Goal: Information Seeking & Learning: Learn about a topic

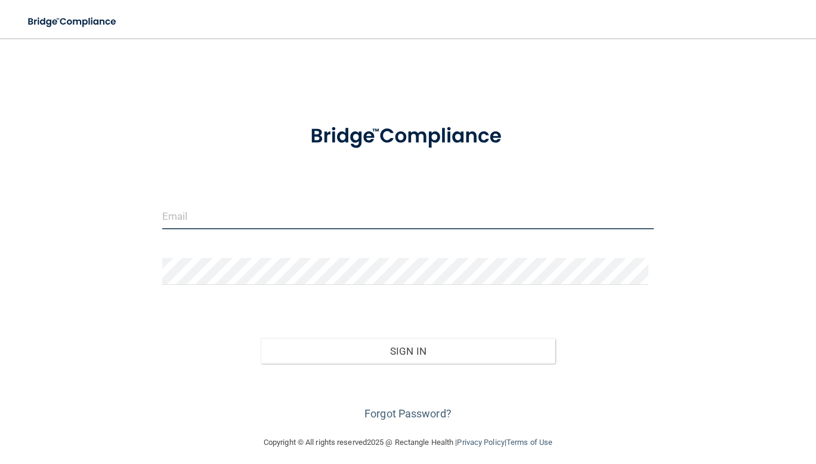
click at [228, 215] on input "email" at bounding box center [408, 215] width 492 height 27
type input "[EMAIL_ADDRESS][DOMAIN_NAME]"
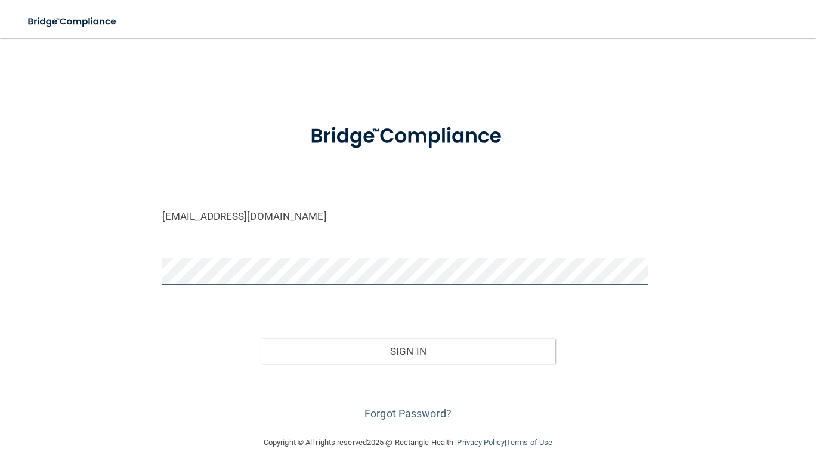
click at [261, 338] on button "Sign In" at bounding box center [408, 351] width 295 height 26
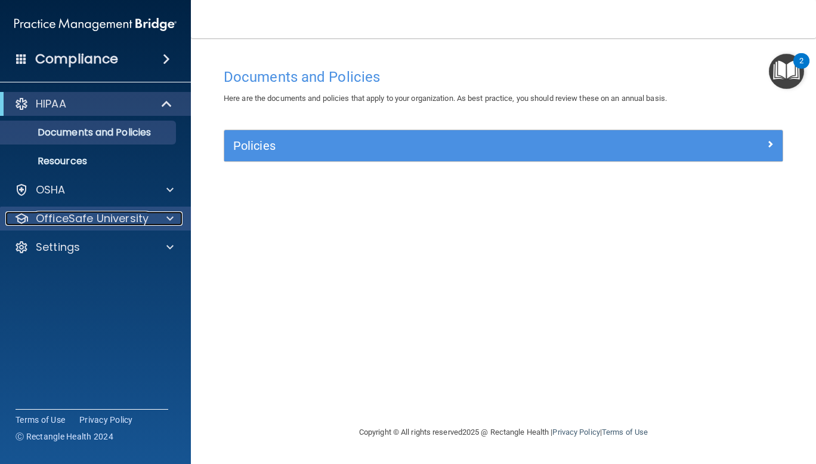
click at [162, 214] on div at bounding box center [168, 218] width 30 height 14
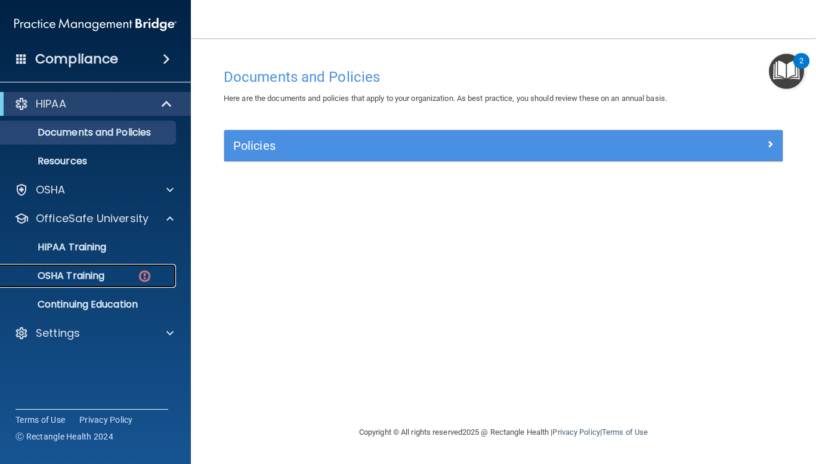
click at [55, 277] on p "OSHA Training" at bounding box center [56, 276] width 97 height 12
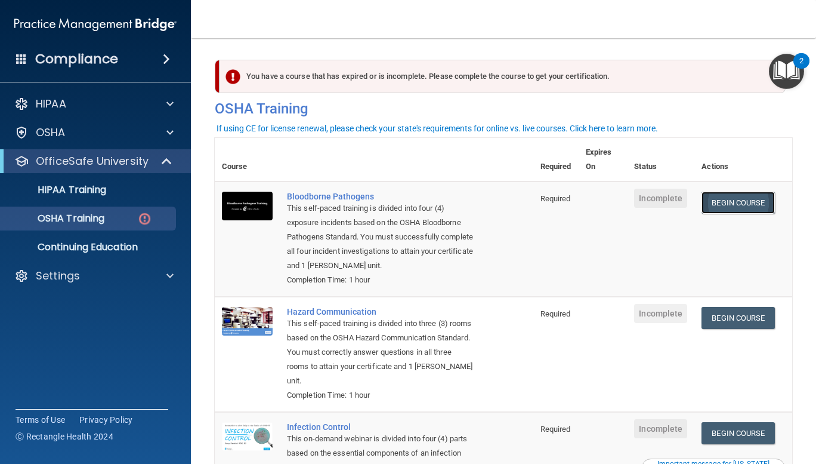
click at [725, 206] on link "Begin Course" at bounding box center [738, 203] width 73 height 22
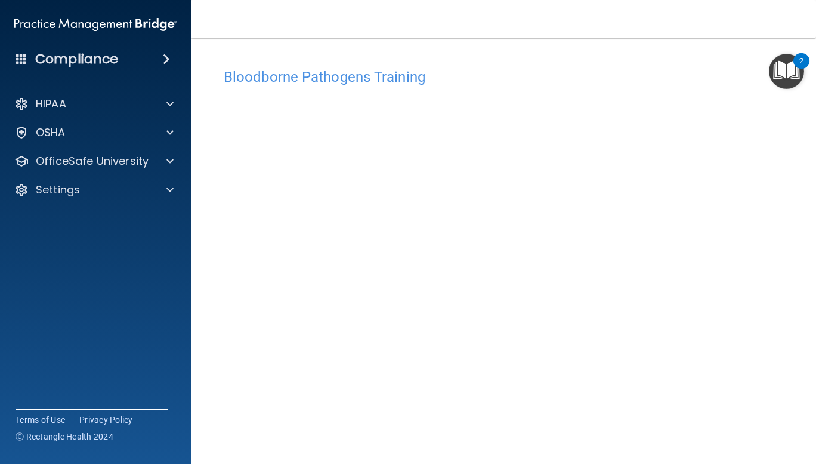
click at [790, 163] on main "Bloodborne Pathogens Training This course doesn’t expire until . Are you sure y…" at bounding box center [503, 250] width 625 height 425
click at [214, 263] on main "Bloodborne Pathogens Training This course doesn’t expire until . Are you sure y…" at bounding box center [503, 250] width 625 height 425
click at [601, 91] on div "Bloodborne Pathogens Training" at bounding box center [504, 76] width 578 height 29
click at [576, 64] on div "Bloodborne Pathogens Training" at bounding box center [504, 76] width 578 height 29
click at [618, 87] on div "Bloodborne Pathogens Training" at bounding box center [504, 76] width 578 height 29
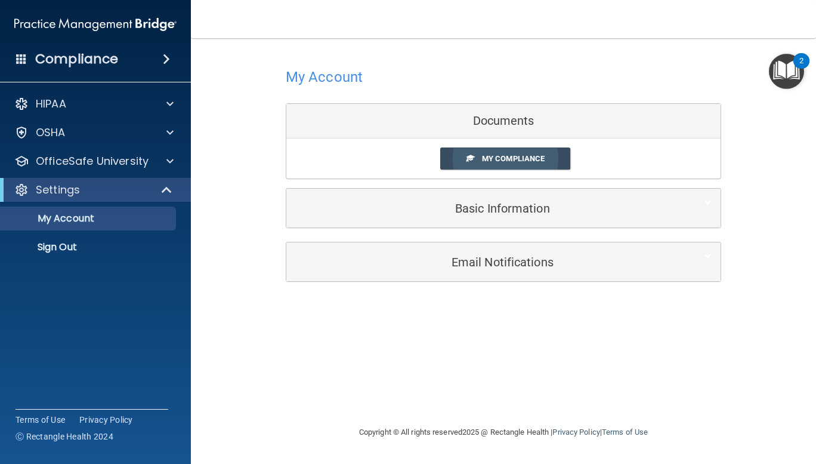
click at [536, 156] on span "My Compliance" at bounding box center [513, 158] width 63 height 9
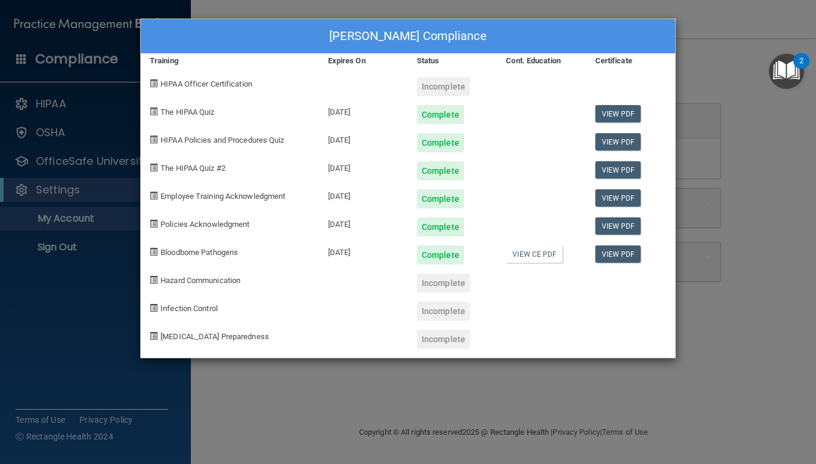
click at [430, 90] on div "Incomplete" at bounding box center [443, 86] width 53 height 19
click at [155, 84] on span at bounding box center [154, 83] width 8 height 8
click at [198, 80] on span "HIPAA Officer Certification" at bounding box center [207, 83] width 92 height 9
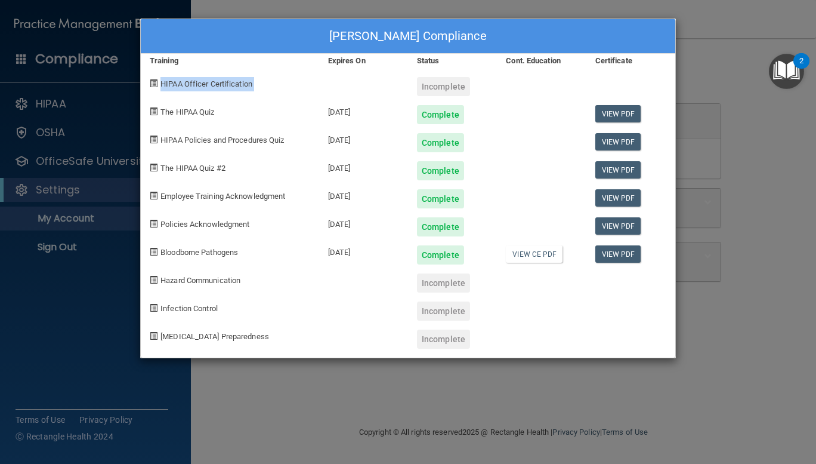
click at [198, 80] on span "HIPAA Officer Certification" at bounding box center [207, 83] width 92 height 9
click at [165, 87] on span "HIPAA Officer Certification" at bounding box center [207, 83] width 92 height 9
click at [150, 81] on span at bounding box center [154, 83] width 8 height 8
click at [277, 96] on div "The HIPAA Quiz" at bounding box center [230, 110] width 178 height 28
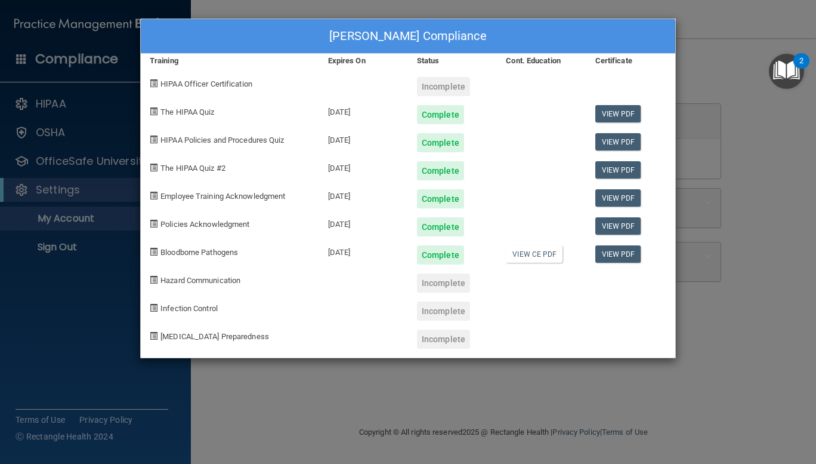
click at [439, 82] on div "Incomplete" at bounding box center [443, 86] width 53 height 19
click at [215, 79] on span "HIPAA Officer Certification" at bounding box center [207, 83] width 92 height 9
click at [85, 60] on div "[PERSON_NAME] Compliance Training Expires On Status Cont. Education Certificate…" at bounding box center [408, 232] width 816 height 464
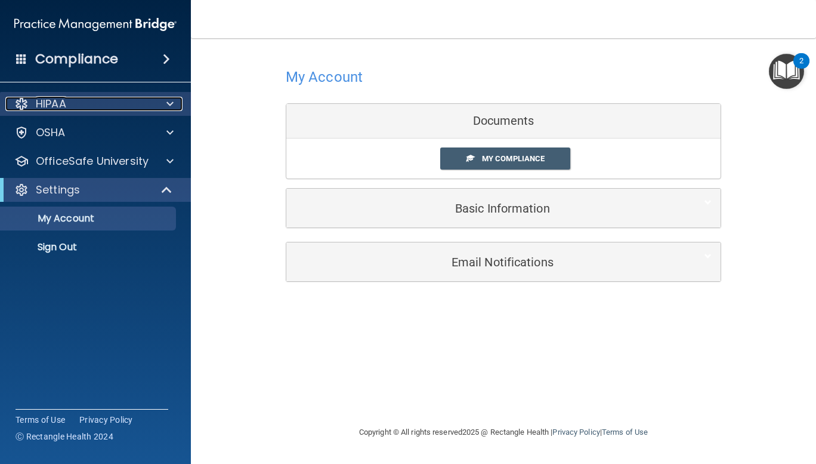
click at [91, 97] on div "HIPAA" at bounding box center [79, 104] width 148 height 14
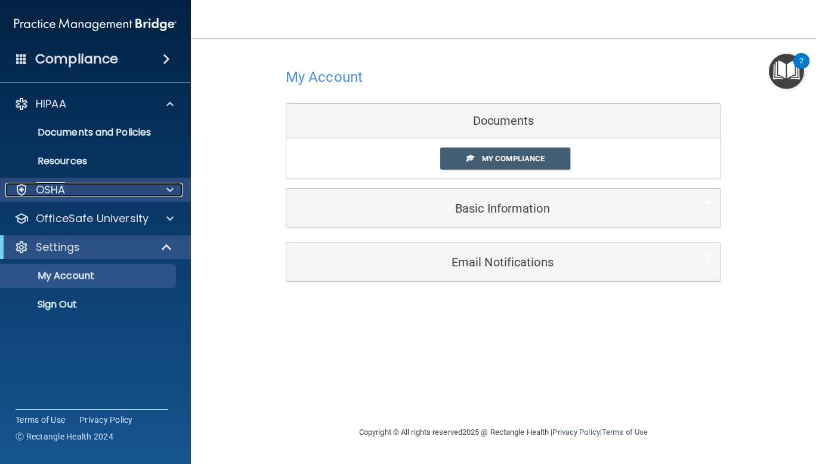
click at [68, 191] on div "OSHA" at bounding box center [79, 190] width 148 height 14
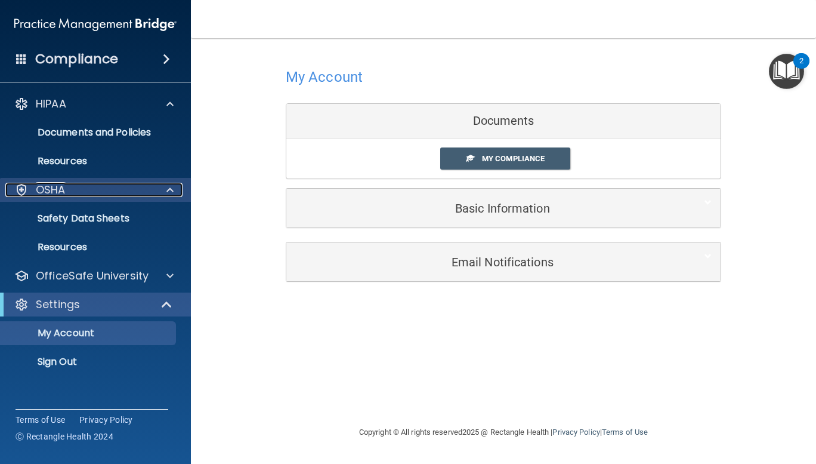
click at [68, 191] on div "OSHA" at bounding box center [79, 190] width 148 height 14
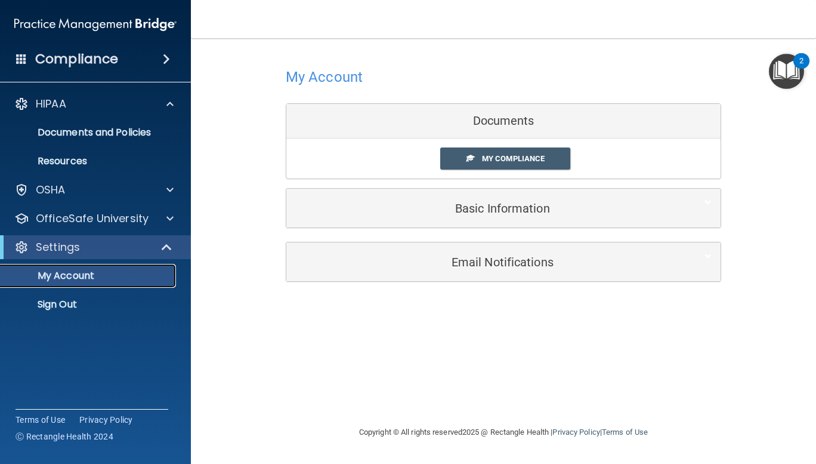
click at [79, 280] on p "My Account" at bounding box center [89, 276] width 163 height 12
click at [788, 69] on img "Open Resource Center, 2 new notifications" at bounding box center [786, 71] width 35 height 35
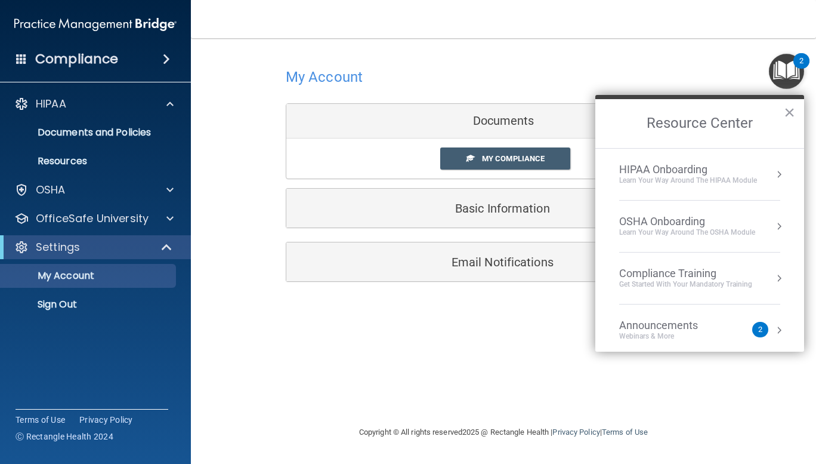
click at [788, 69] on img "Open Resource Center, 2 new notifications" at bounding box center [786, 71] width 35 height 35
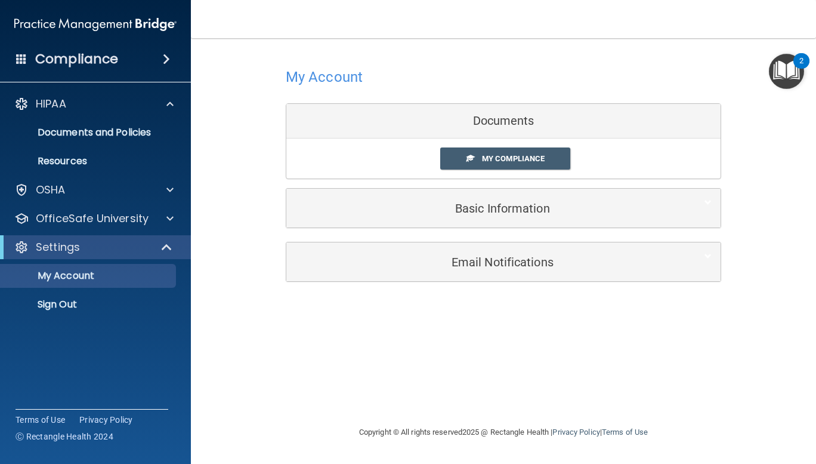
click at [112, 57] on h4 "Compliance" at bounding box center [76, 59] width 83 height 17
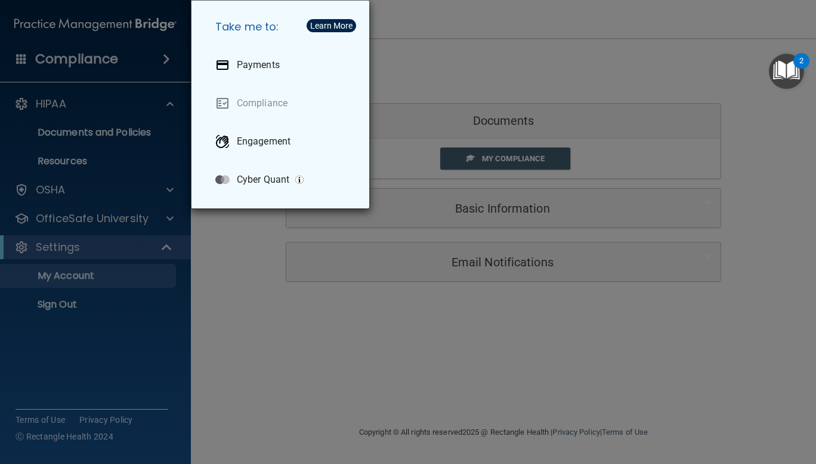
click at [111, 57] on div "Take me to: Payments Compliance Engagement Cyber Quant" at bounding box center [408, 232] width 816 height 464
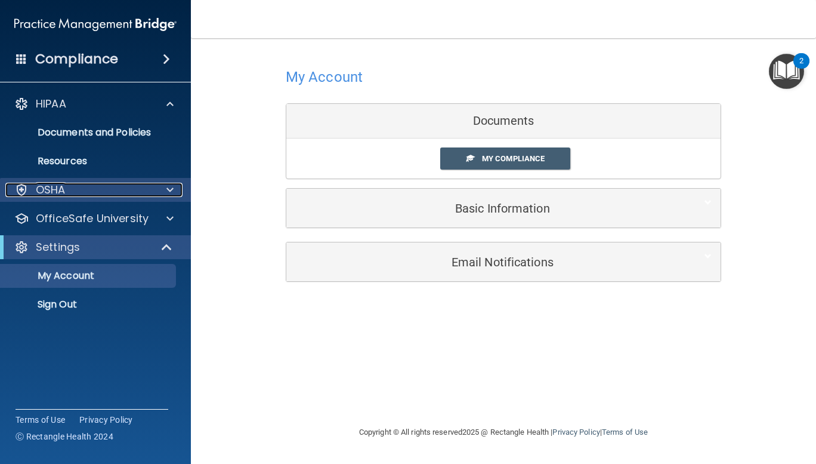
click at [162, 193] on div at bounding box center [168, 190] width 30 height 14
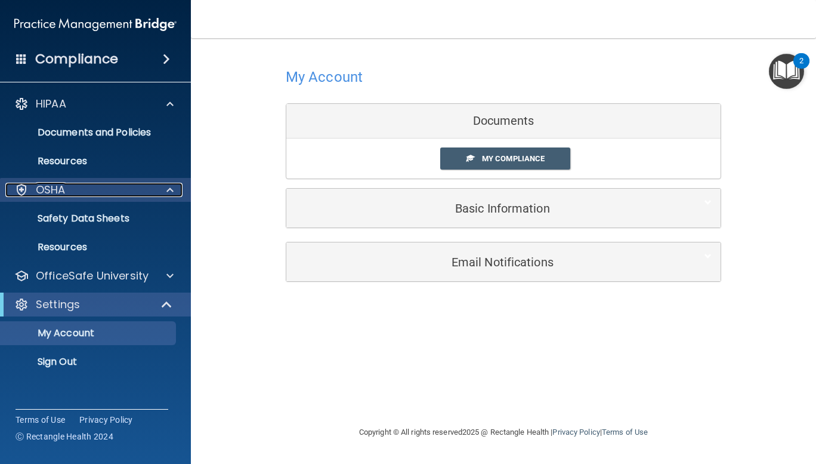
click at [174, 189] on div at bounding box center [168, 190] width 30 height 14
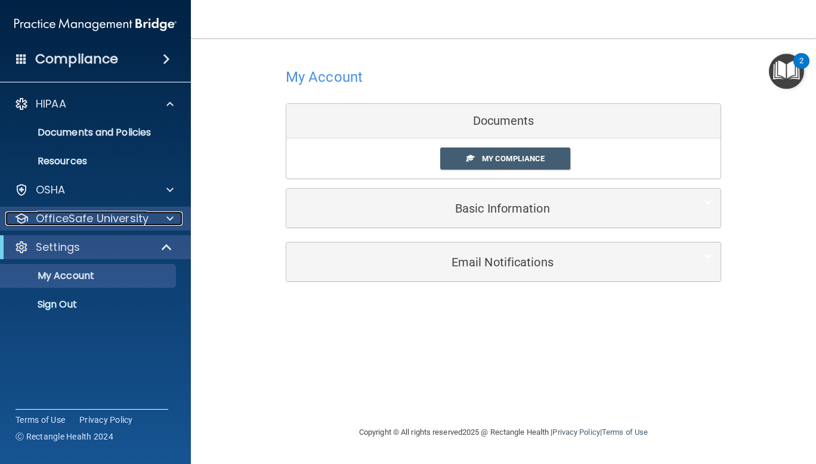
click at [172, 214] on span at bounding box center [169, 218] width 7 height 14
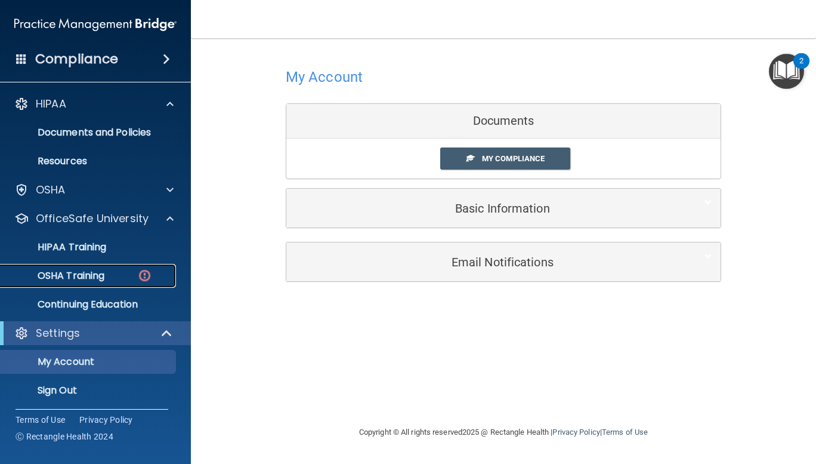
click at [116, 271] on div "OSHA Training" at bounding box center [89, 276] width 163 height 12
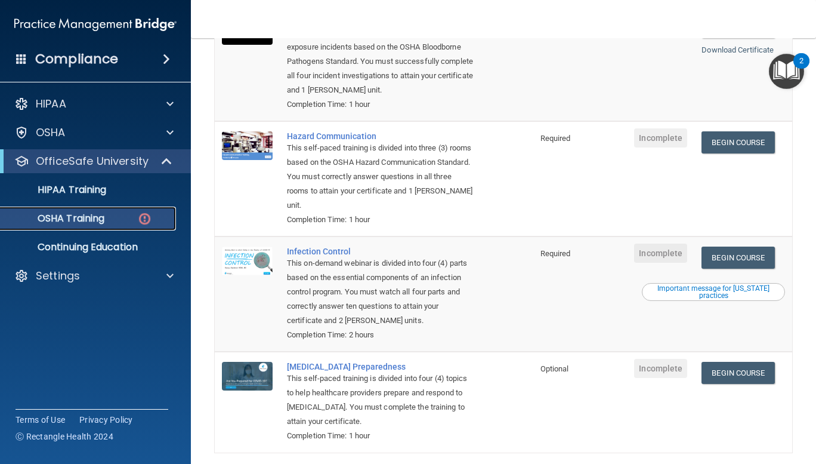
scroll to position [172, 0]
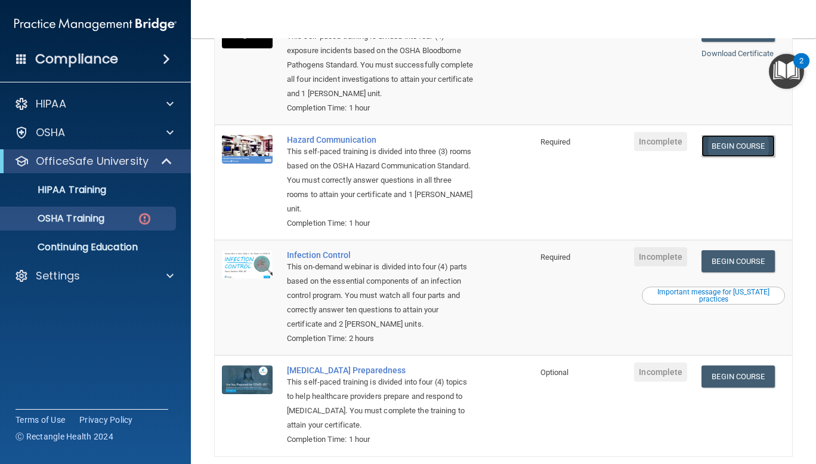
click at [734, 144] on link "Begin Course" at bounding box center [738, 146] width 73 height 22
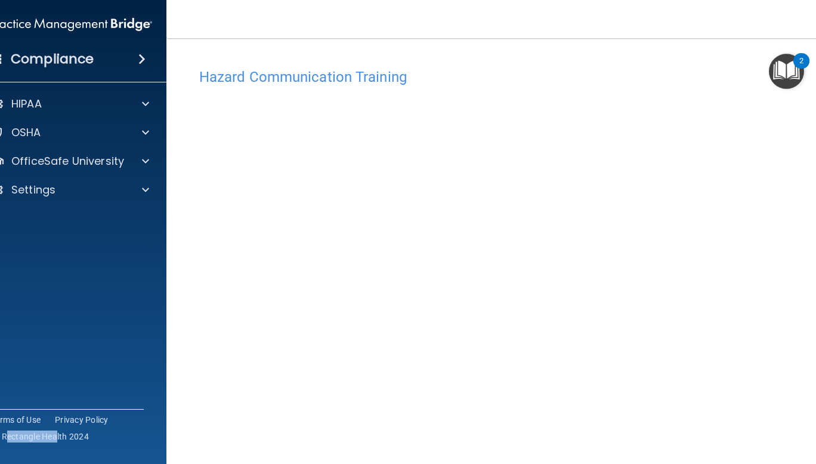
drag, startPoint x: 0, startPoint y: 458, endPoint x: 52, endPoint y: 471, distance: 53.6
click at [52, 463] on html "Compliance HIPAA Documents and Policies Report an Incident Business Associates …" at bounding box center [408, 232] width 816 height 464
click at [3, 54] on div "Compliance" at bounding box center [71, 59] width 191 height 26
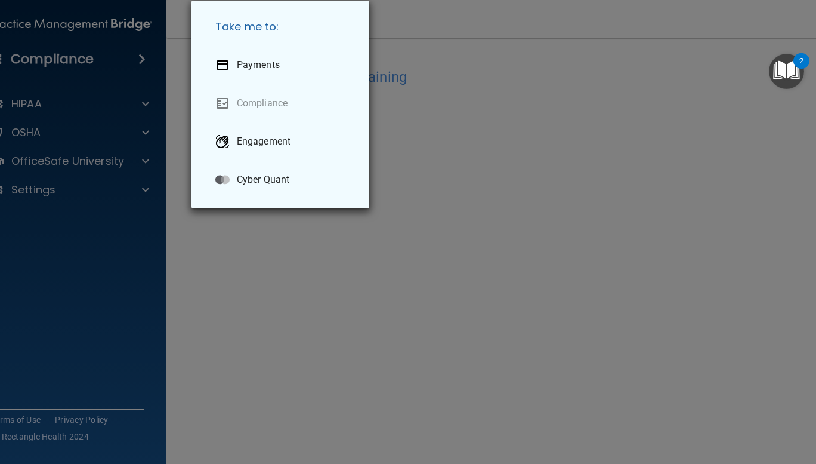
click at [1, 54] on div "Take me to: Payments Compliance Engagement Cyber Quant" at bounding box center [408, 232] width 816 height 464
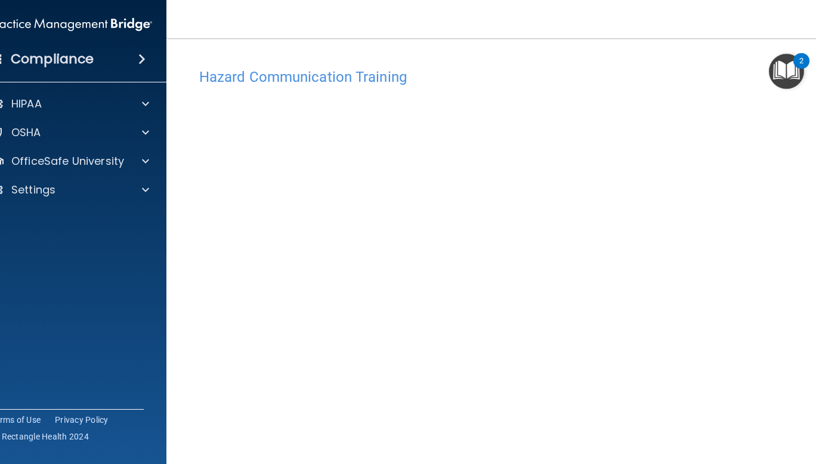
drag, startPoint x: 803, startPoint y: 434, endPoint x: 811, endPoint y: 421, distance: 15.2
click at [811, 421] on div "Hazard Communication Training This course doesn’t expire until . Are you sure y…" at bounding box center [503, 282] width 627 height 440
drag, startPoint x: 810, startPoint y: 432, endPoint x: 809, endPoint y: 405, distance: 27.5
drag, startPoint x: 809, startPoint y: 405, endPoint x: 809, endPoint y: 430, distance: 25.7
click at [809, 430] on div "Hazard Communication Training This course doesn’t expire until . Are you sure y…" at bounding box center [503, 282] width 627 height 440
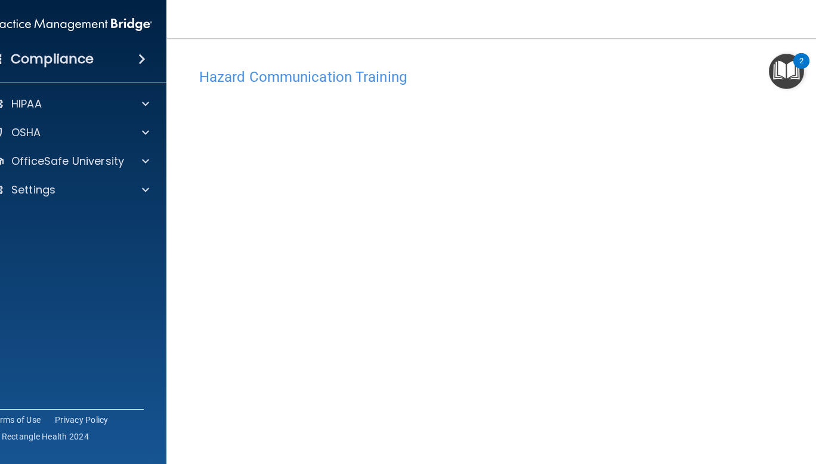
click at [813, 450] on main "Hazard Communication Training This course doesn’t expire until . Are you sure y…" at bounding box center [503, 250] width 674 height 425
click at [810, 437] on div "Hazard Communication Training This course doesn’t expire until . Are you sure y…" at bounding box center [503, 282] width 627 height 440
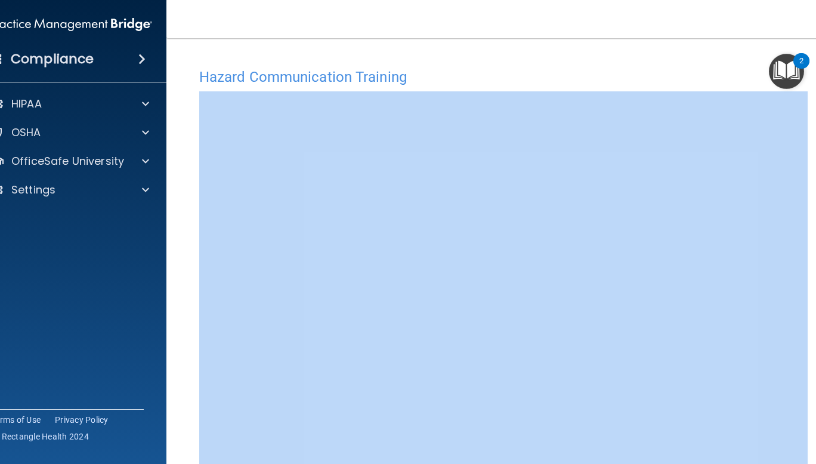
click at [810, 437] on div "Hazard Communication Training This course doesn’t expire until . Are you sure y…" at bounding box center [503, 282] width 627 height 440
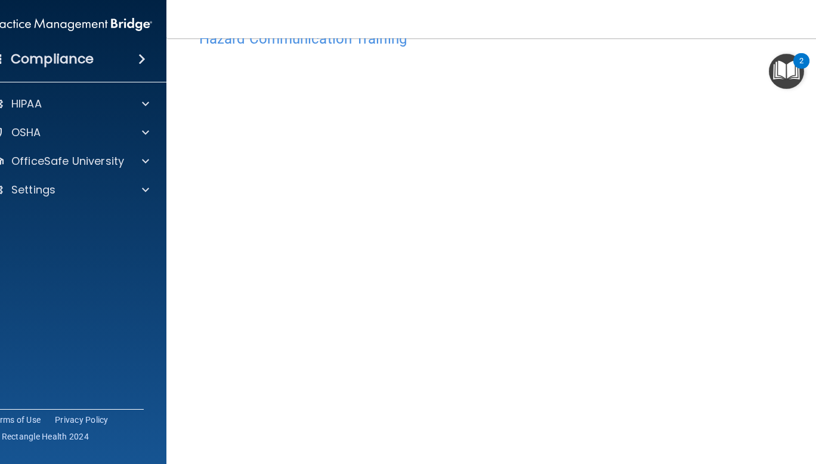
scroll to position [74, 0]
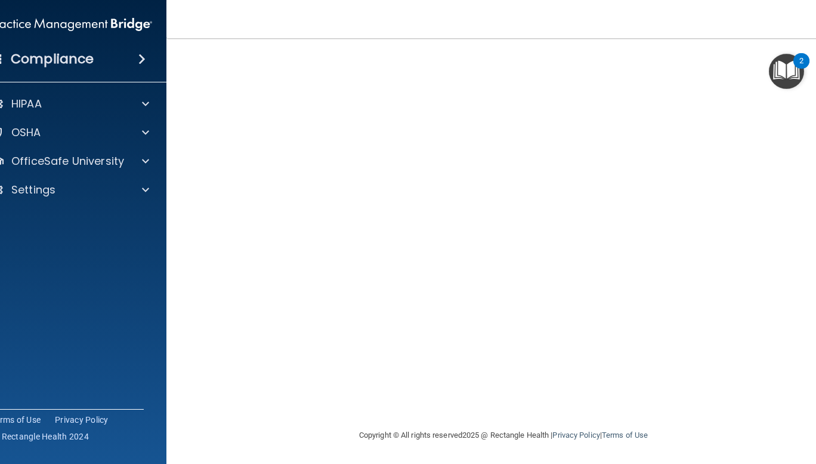
click at [595, 9] on nav "Toggle navigation Kaitlyn Bennett kaitlyn.bennett33@gmail.com Manage My Enterpr…" at bounding box center [503, 19] width 674 height 38
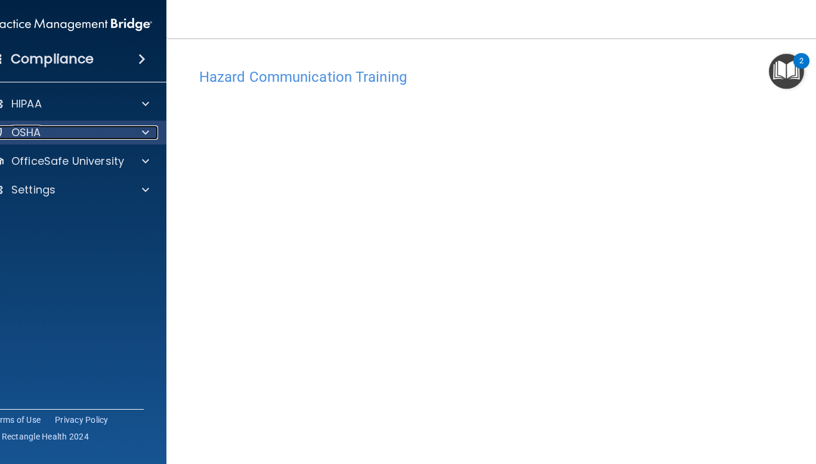
click at [33, 137] on p "OSHA" at bounding box center [26, 132] width 30 height 14
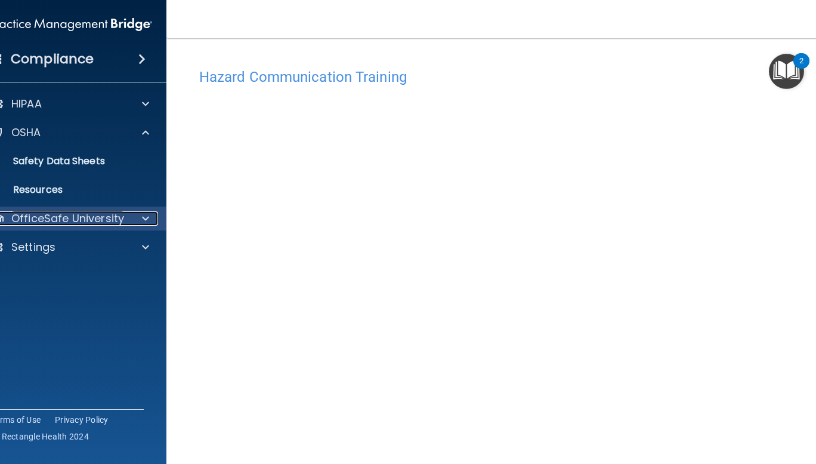
click at [41, 216] on p "OfficeSafe University" at bounding box center [67, 218] width 113 height 14
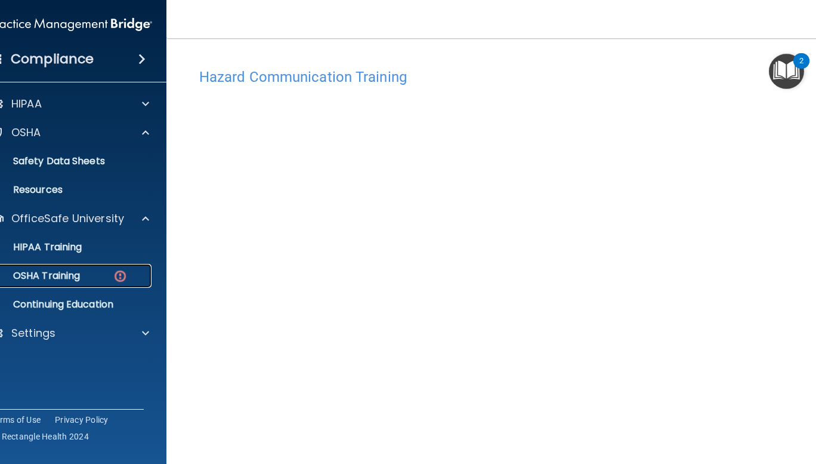
click at [117, 275] on img at bounding box center [120, 276] width 15 height 15
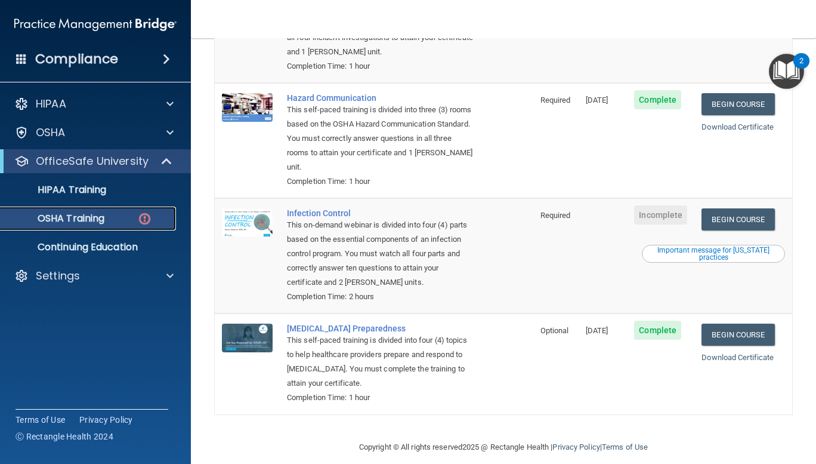
scroll to position [229, 0]
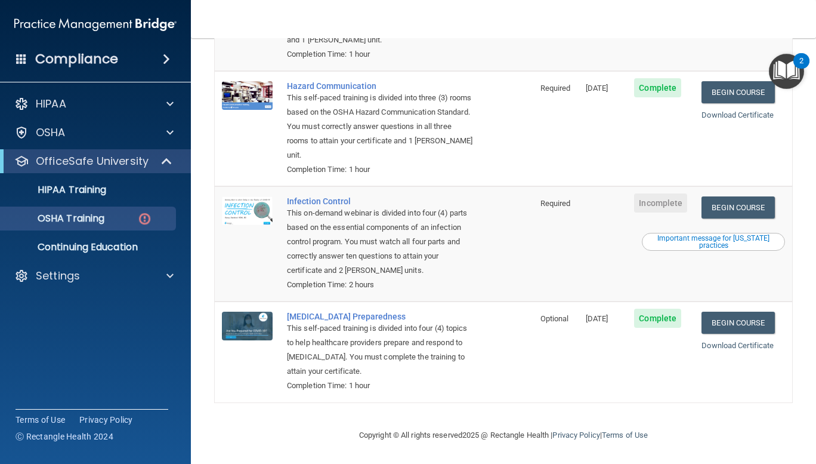
drag, startPoint x: 542, startPoint y: 240, endPoint x: 393, endPoint y: 492, distance: 292.2
click at [393, 463] on html "Compliance HIPAA Documents and Policies Report an Incident Business Associates …" at bounding box center [408, 232] width 816 height 464
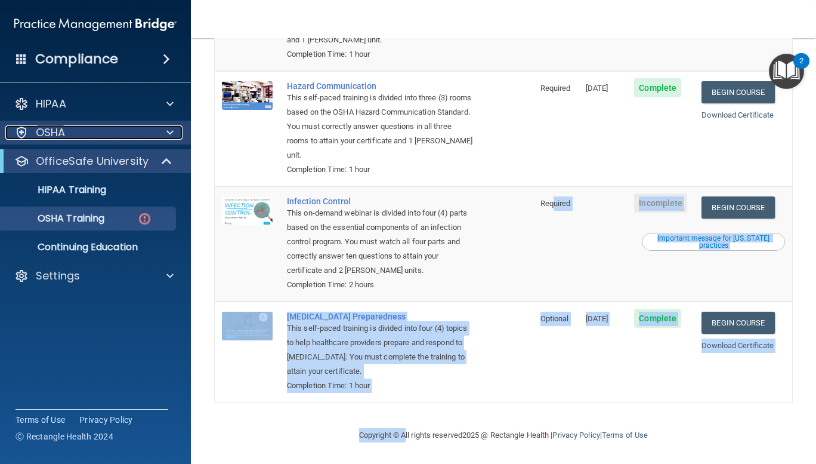
click at [55, 134] on p "OSHA" at bounding box center [51, 132] width 30 height 14
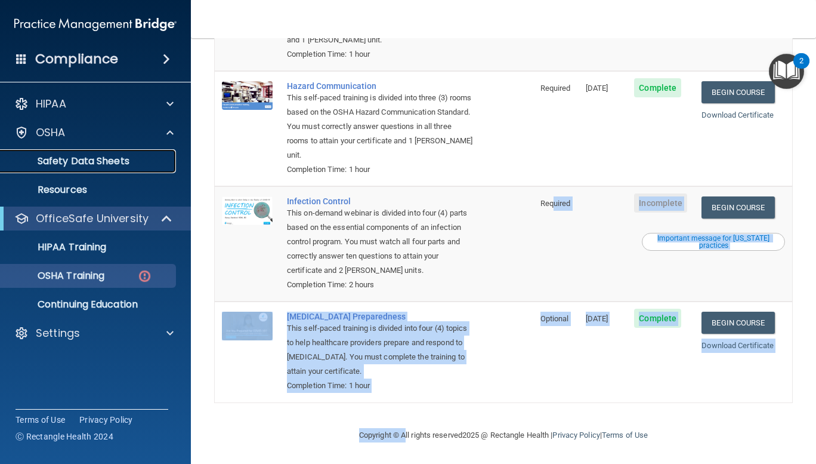
click at [57, 161] on p "Safety Data Sheets" at bounding box center [89, 161] width 163 height 12
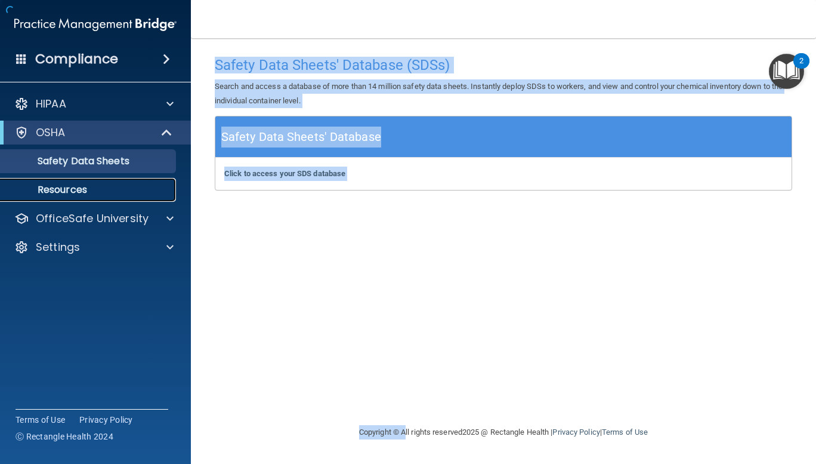
click at [54, 190] on p "Resources" at bounding box center [89, 190] width 163 height 12
